Goal: Communication & Community: Answer question/provide support

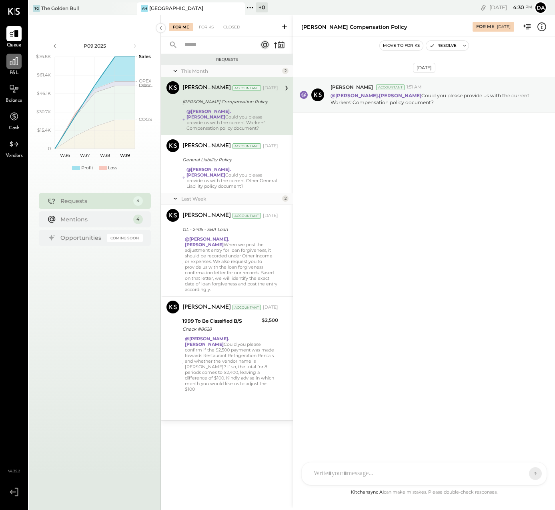
click at [11, 58] on icon at bounding box center [14, 61] width 10 height 10
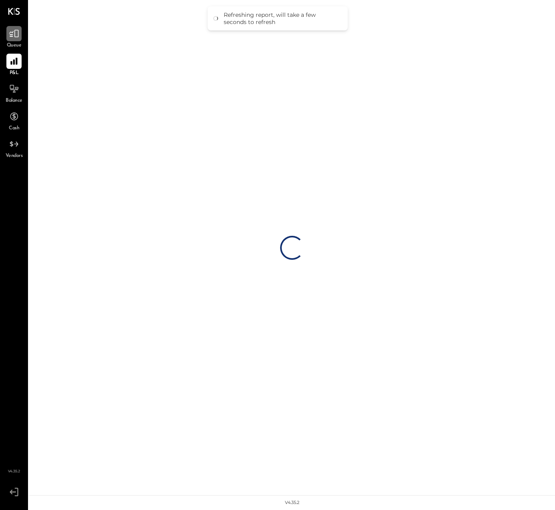
click at [16, 31] on icon at bounding box center [14, 33] width 10 height 10
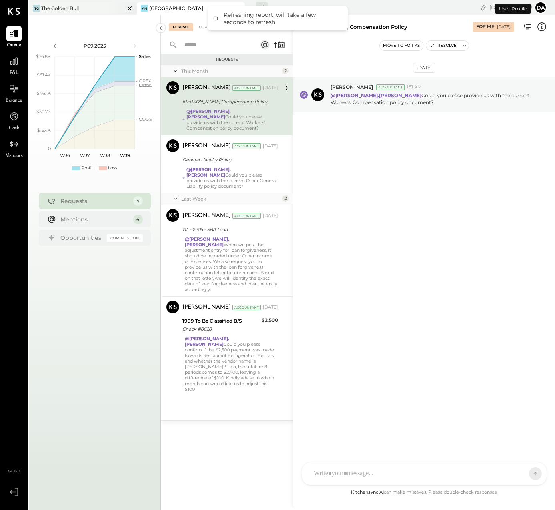
click at [73, 2] on div "TG The Golden Bull" at bounding box center [83, 8] width 108 height 13
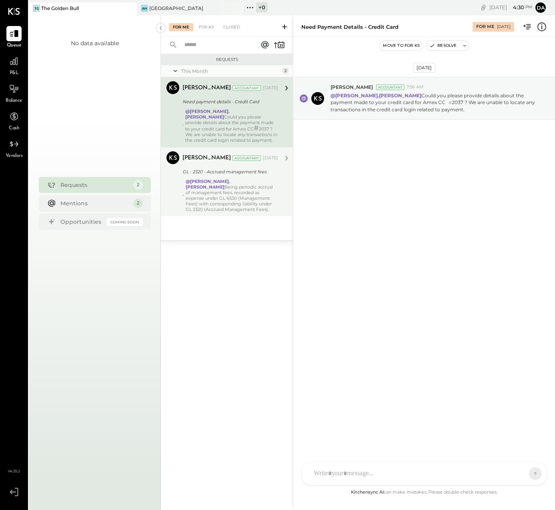
click at [229, 198] on div "@[PERSON_NAME].[PERSON_NAME] Being periodic accrual of management fees, recorde…" at bounding box center [232, 195] width 92 height 34
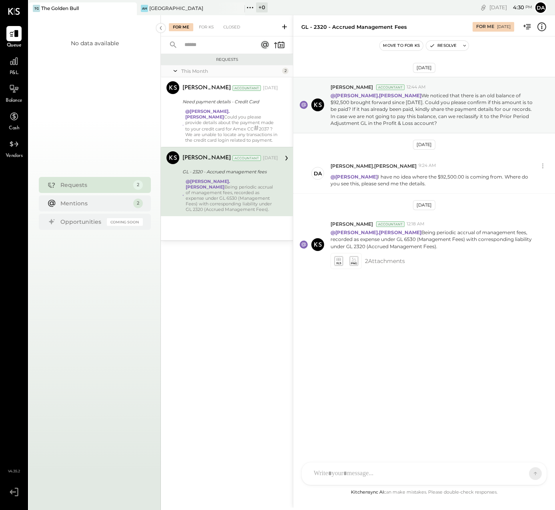
click at [336, 472] on div "[PERSON_NAME] [PERSON_NAME] [PERSON_NAME] D [PERSON_NAME].[PERSON_NAME] [PERSON…" at bounding box center [424, 473] width 246 height 23
click at [519, 470] on icon at bounding box center [520, 473] width 8 height 8
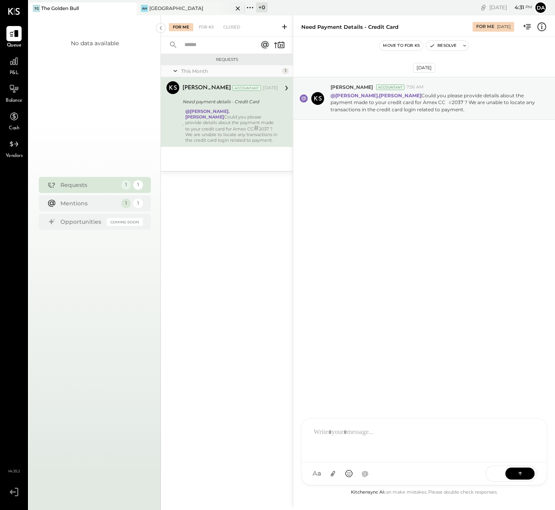
click at [155, 6] on div "[GEOGRAPHIC_DATA]" at bounding box center [176, 8] width 54 height 7
